Goal: Information Seeking & Learning: Find specific fact

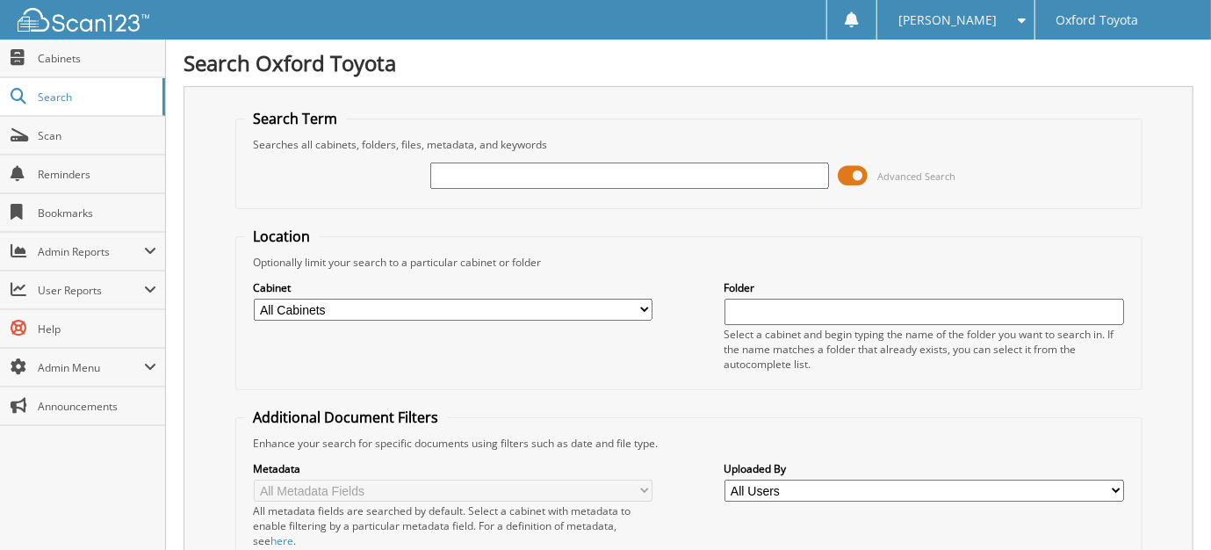
click at [568, 166] on input "text" at bounding box center [630, 175] width 400 height 26
type input "26062442"
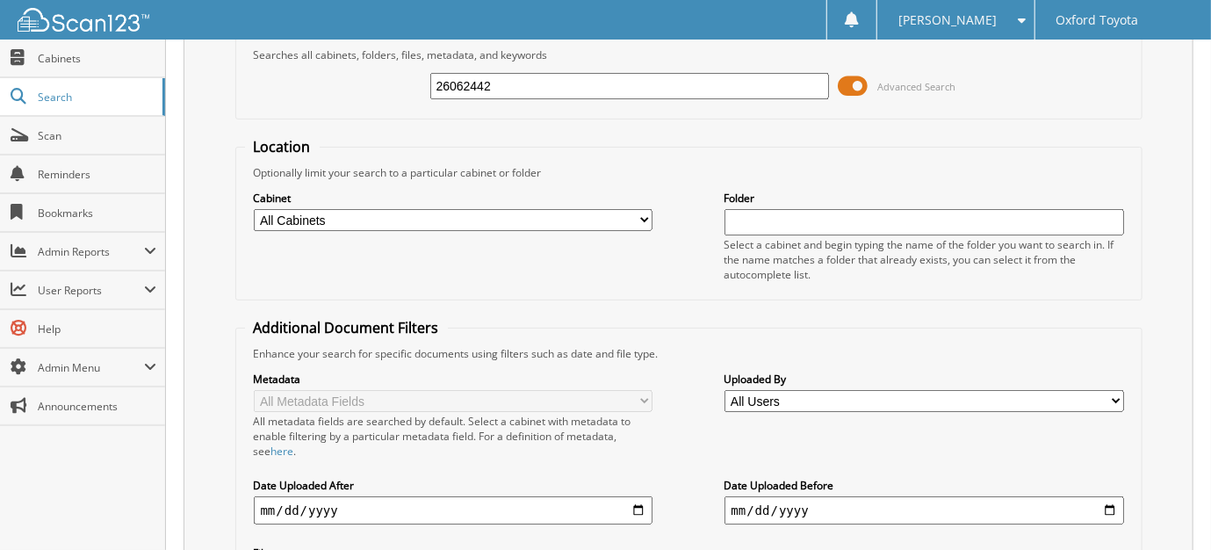
scroll to position [438, 0]
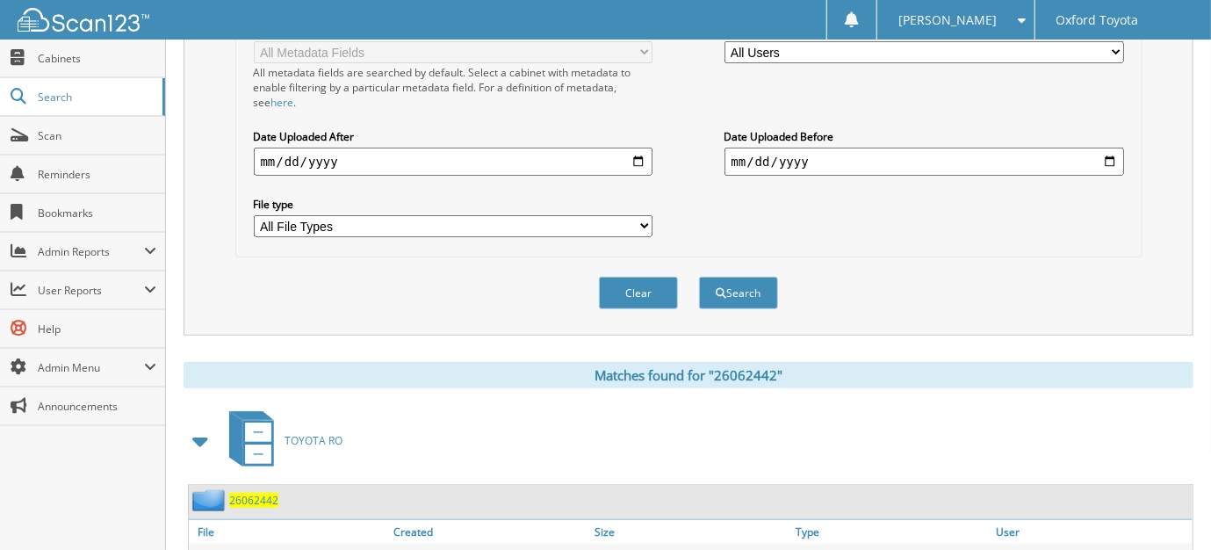
click at [250, 493] on span "26062442" at bounding box center [253, 500] width 49 height 15
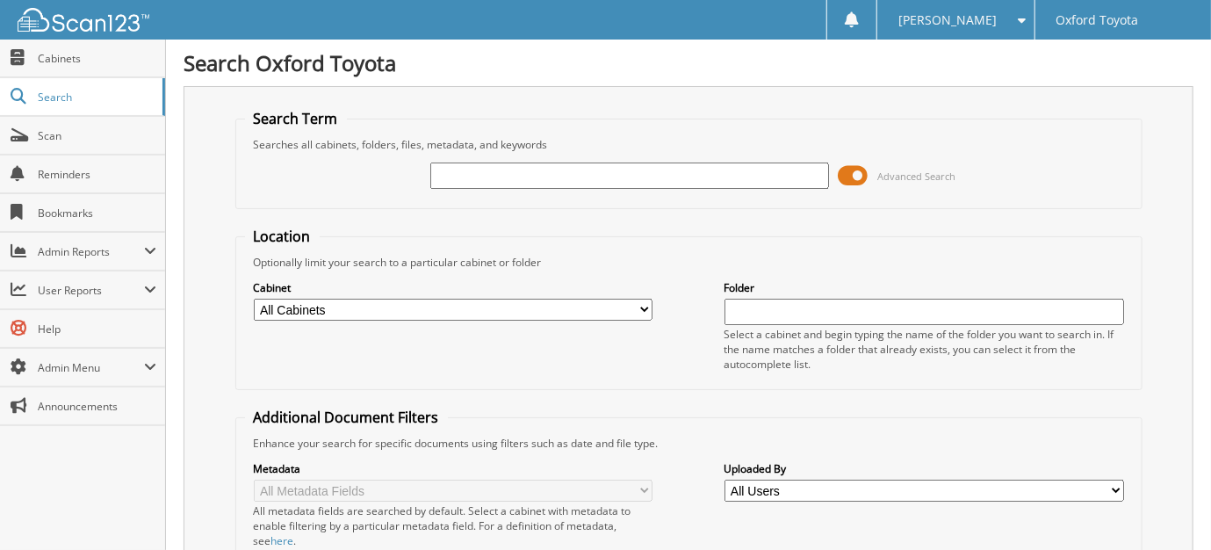
drag, startPoint x: 541, startPoint y: 173, endPoint x: 532, endPoint y: 175, distance: 9.0
click at [541, 173] on input "text" at bounding box center [630, 175] width 400 height 26
type input "26063014"
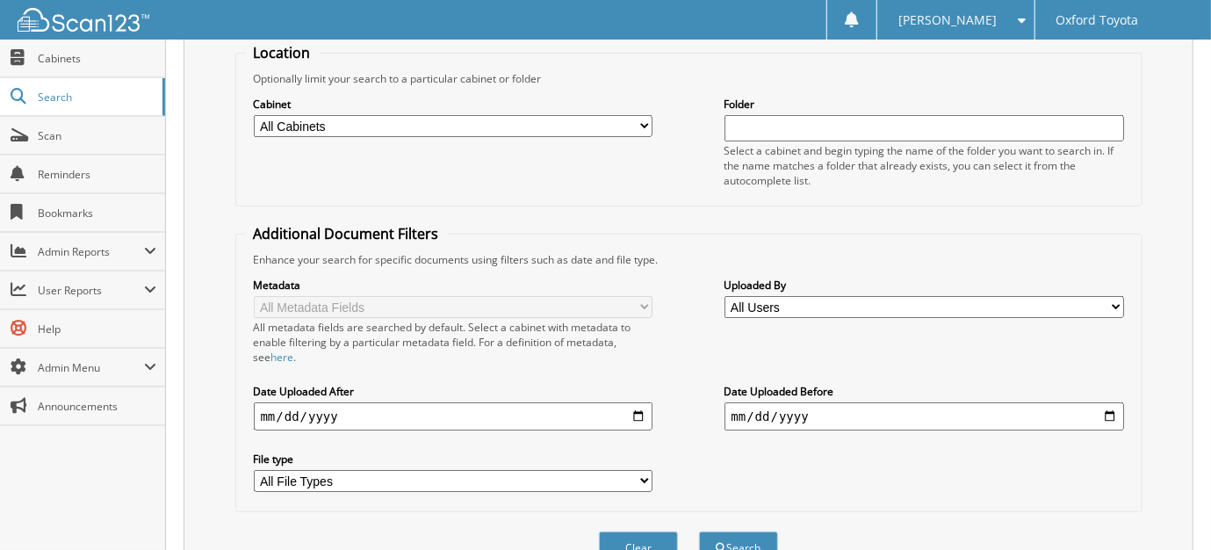
scroll to position [438, 0]
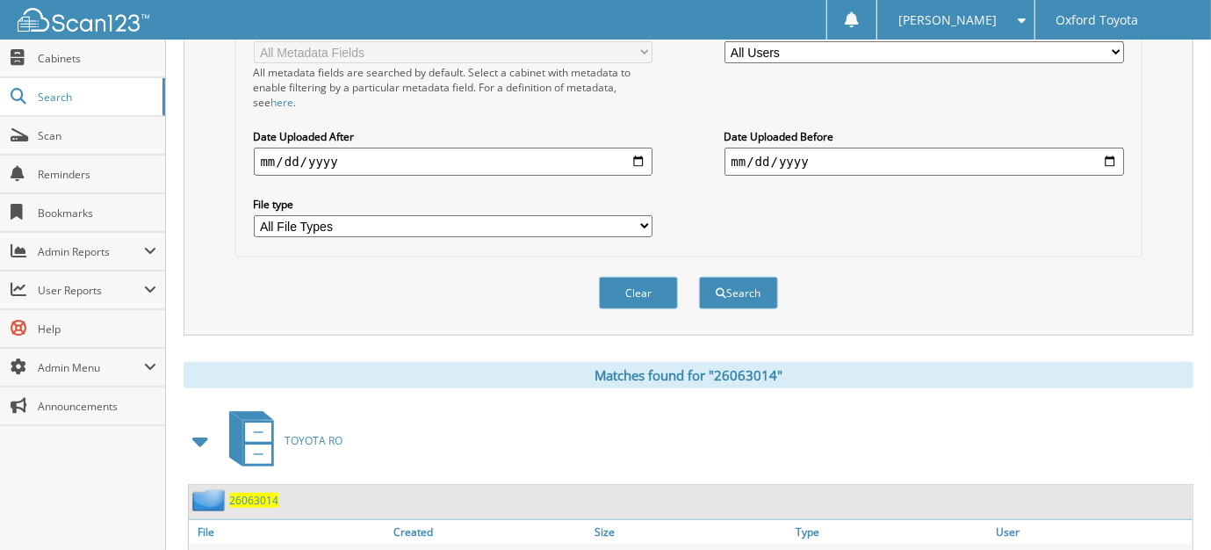
click at [257, 493] on span "26063014" at bounding box center [253, 500] width 49 height 15
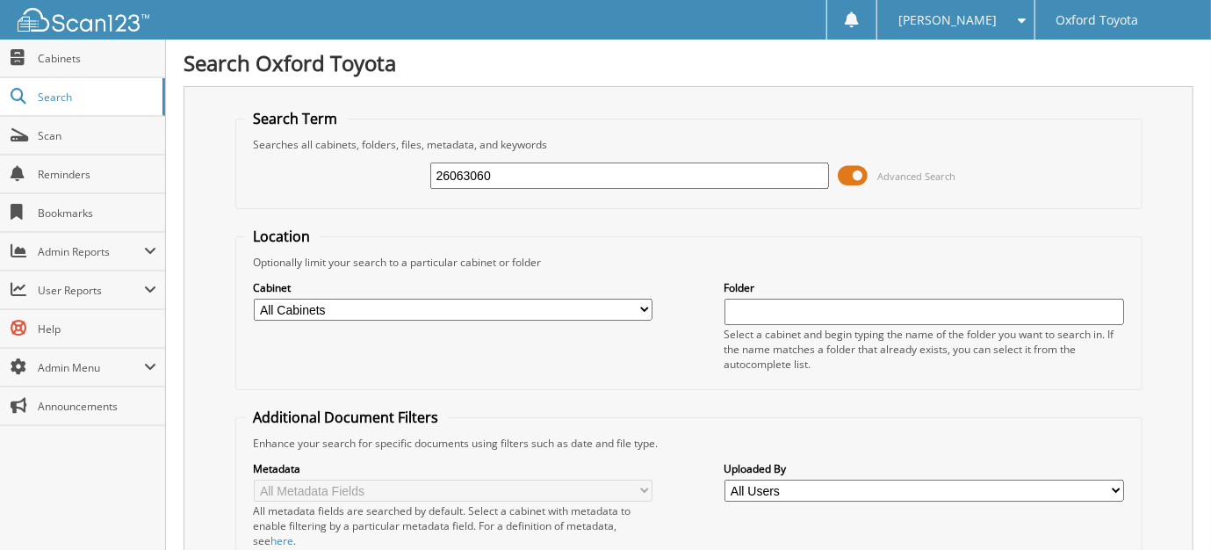
type input "26063060"
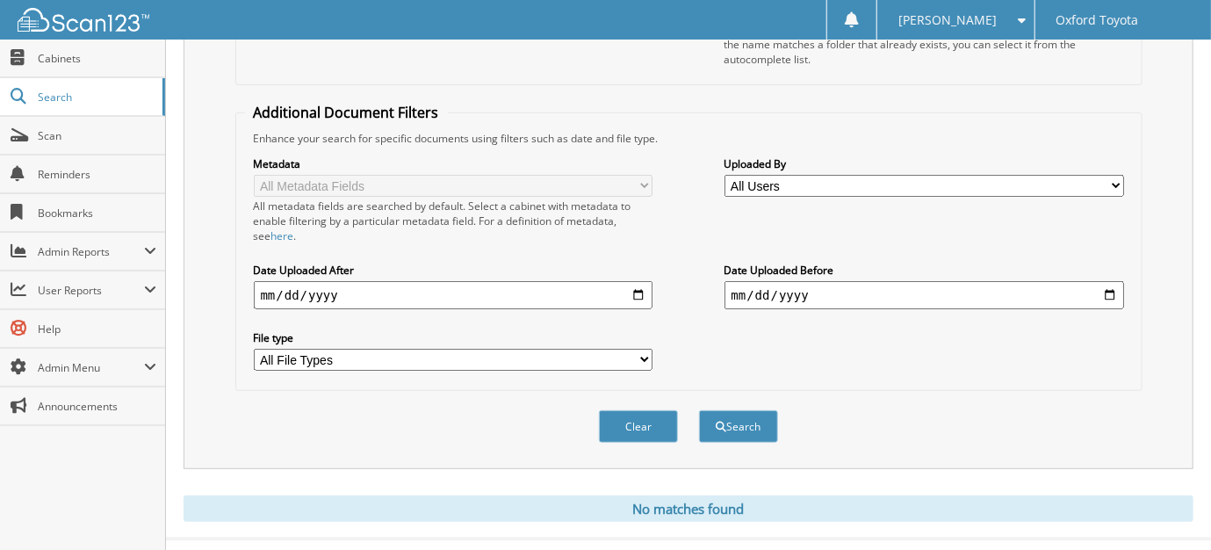
scroll to position [328, 0]
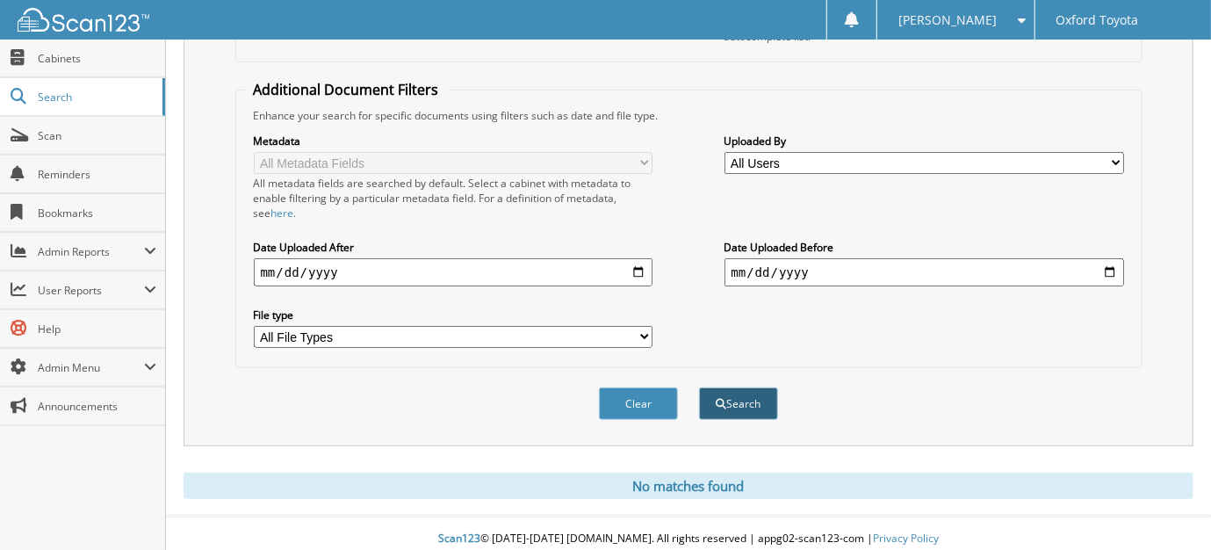
click at [738, 397] on button "Search" at bounding box center [738, 403] width 79 height 32
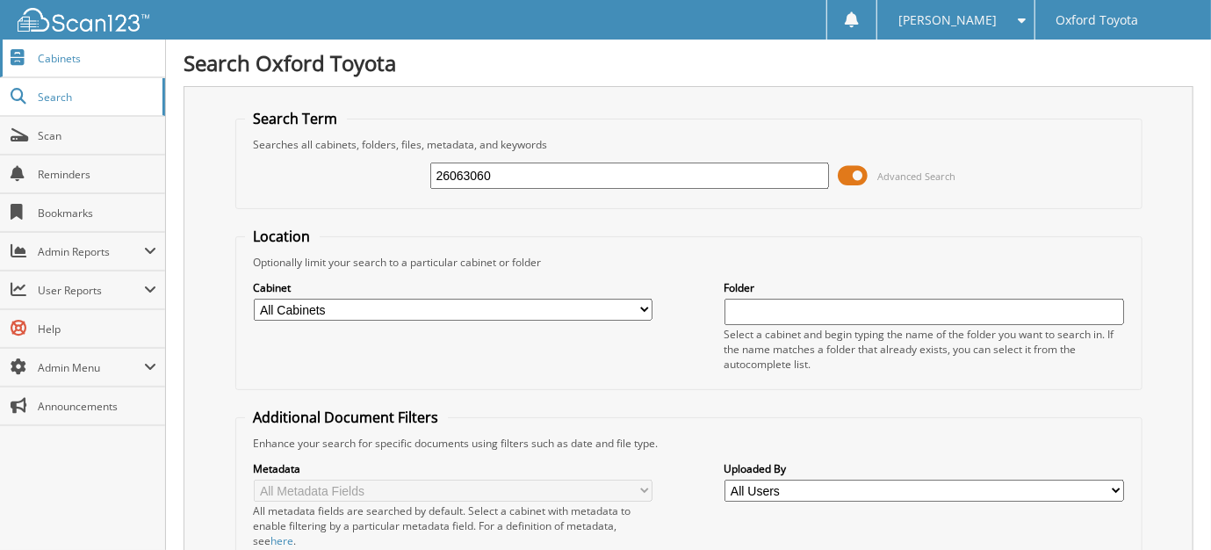
click at [67, 58] on span "Cabinets" at bounding box center [97, 58] width 119 height 15
click at [65, 58] on span "Cabinets" at bounding box center [97, 58] width 119 height 15
click at [520, 169] on input "text" at bounding box center [630, 175] width 400 height 26
type input "26063481"
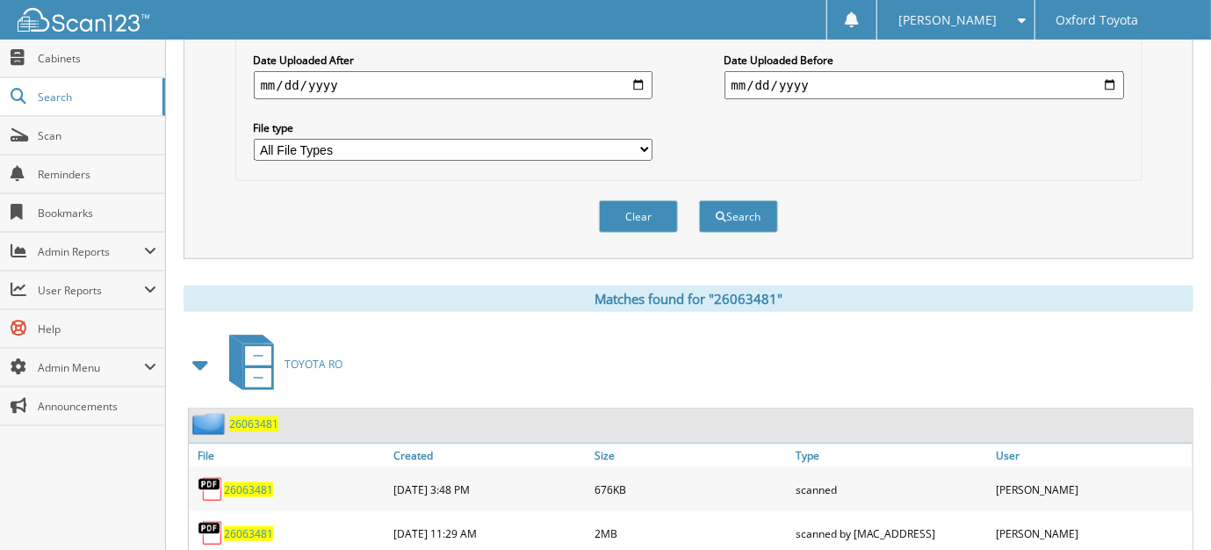
scroll to position [562, 0]
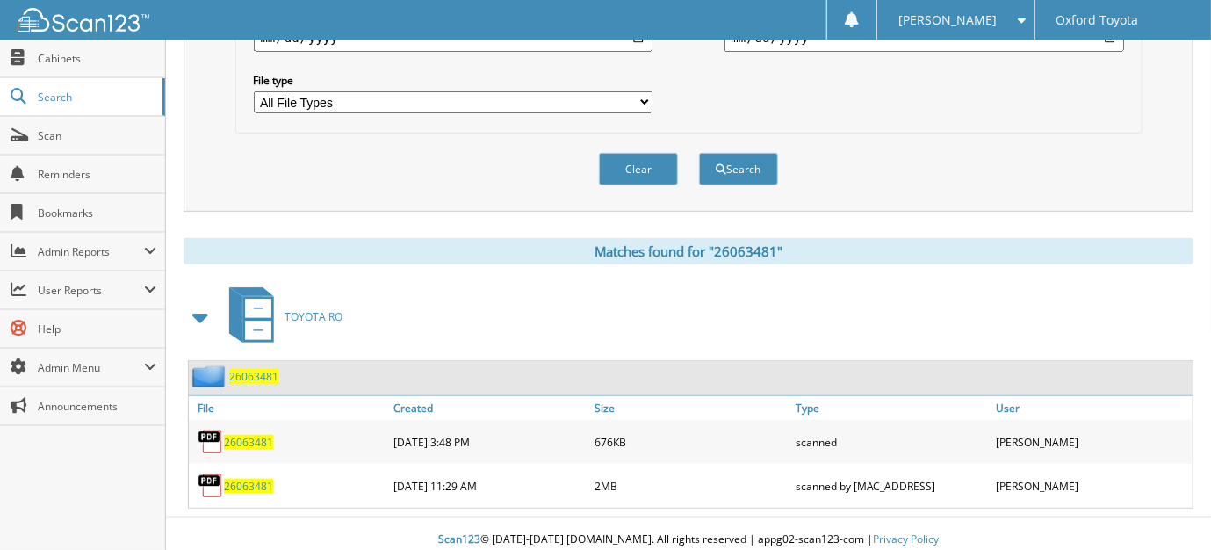
click at [249, 365] on div "26063481" at bounding box center [234, 376] width 90 height 22
click at [260, 369] on span "26063481" at bounding box center [253, 376] width 49 height 15
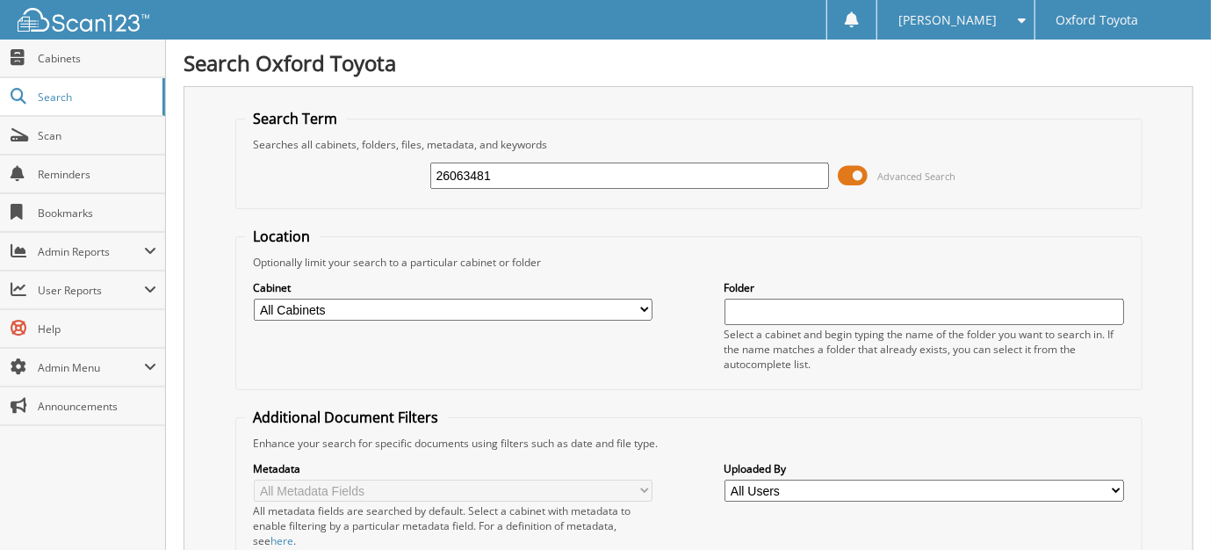
drag, startPoint x: 523, startPoint y: 175, endPoint x: 218, endPoint y: 160, distance: 305.9
click at [218, 160] on div "Search Term Searches all cabinets, folders, files, metadata, and keywords 26063…" at bounding box center [689, 430] width 1010 height 688
type input "26063625"
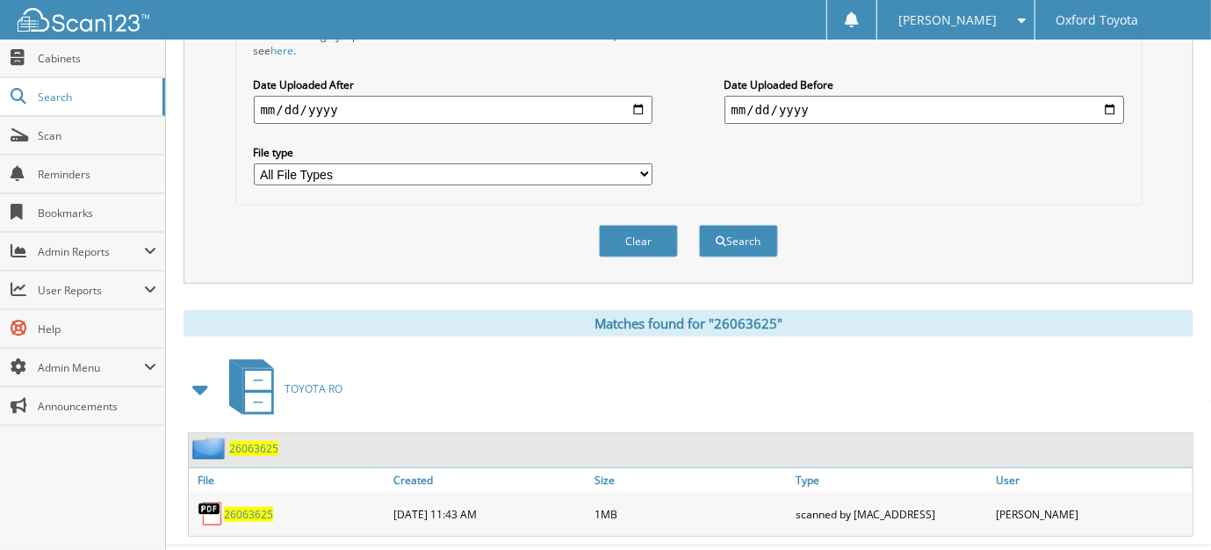
scroll to position [517, 0]
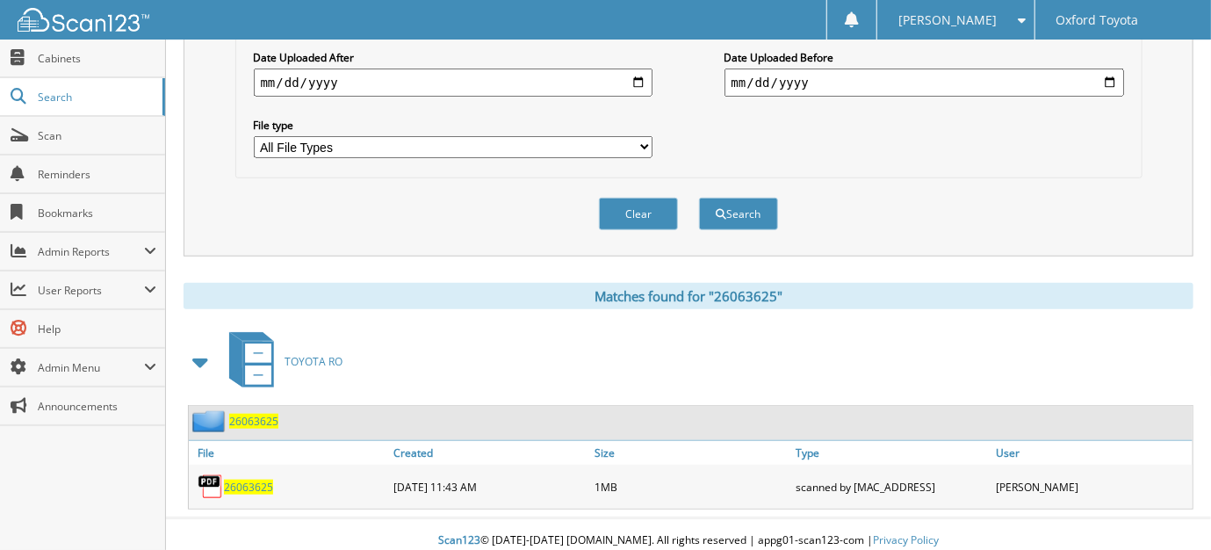
click at [266, 414] on span "26063625" at bounding box center [253, 421] width 49 height 15
